Goal: Task Accomplishment & Management: Manage account settings

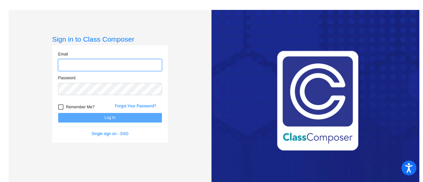
type input "[EMAIL_ADDRESS][DOMAIN_NAME]"
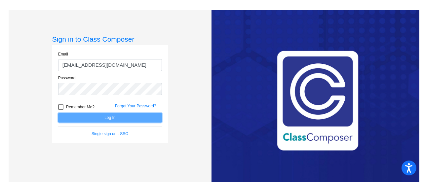
drag, startPoint x: 146, startPoint y: 120, endPoint x: 150, endPoint y: 116, distance: 5.6
click at [146, 120] on button "Log In" at bounding box center [110, 118] width 104 height 10
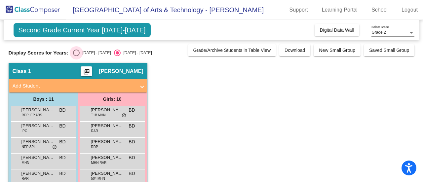
click at [78, 52] on div "Select an option" at bounding box center [76, 53] width 7 height 7
click at [76, 56] on input "[DATE] - [DATE]" at bounding box center [76, 56] width 0 height 0
radio input "true"
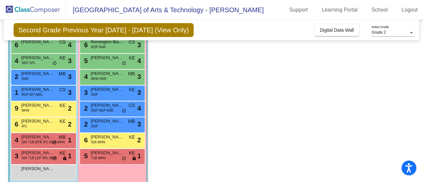
scroll to position [101, 0]
